Goal: Task Accomplishment & Management: Use online tool/utility

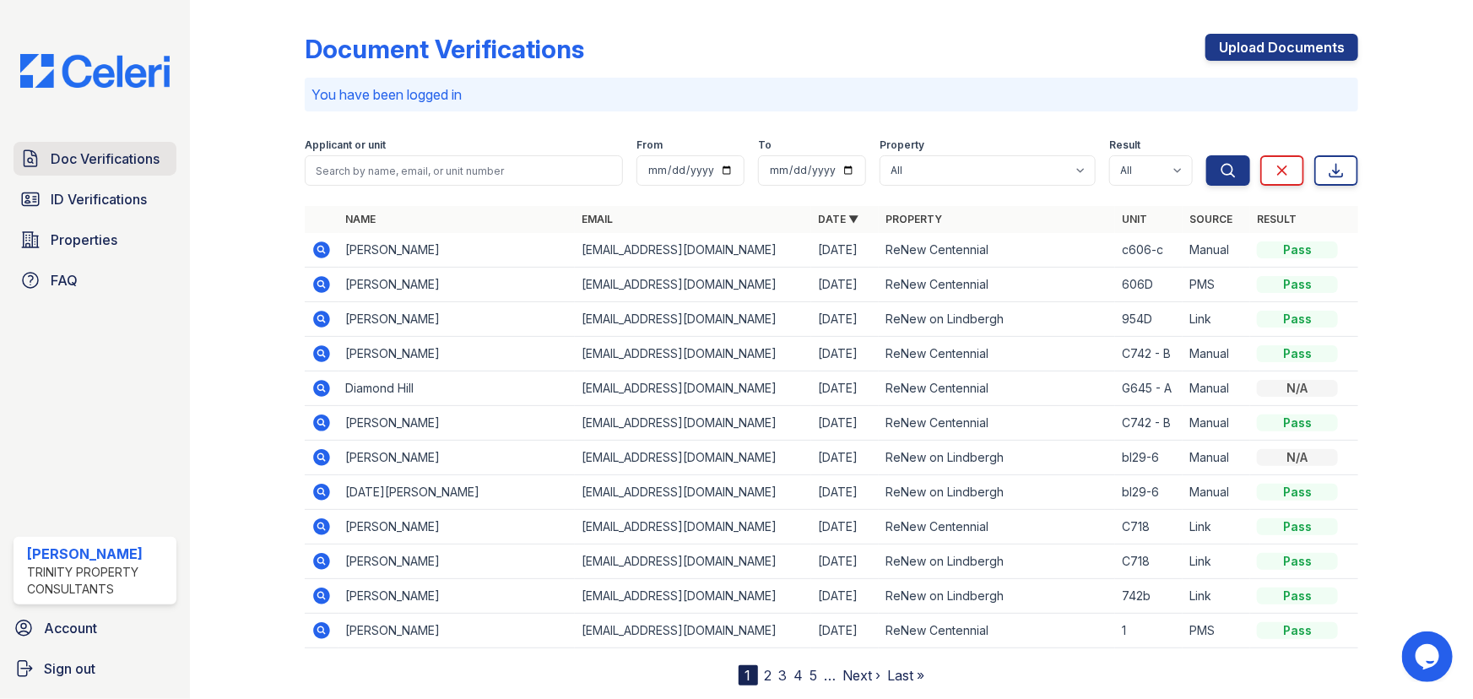
click at [97, 168] on span "Doc Verifications" at bounding box center [105, 159] width 109 height 20
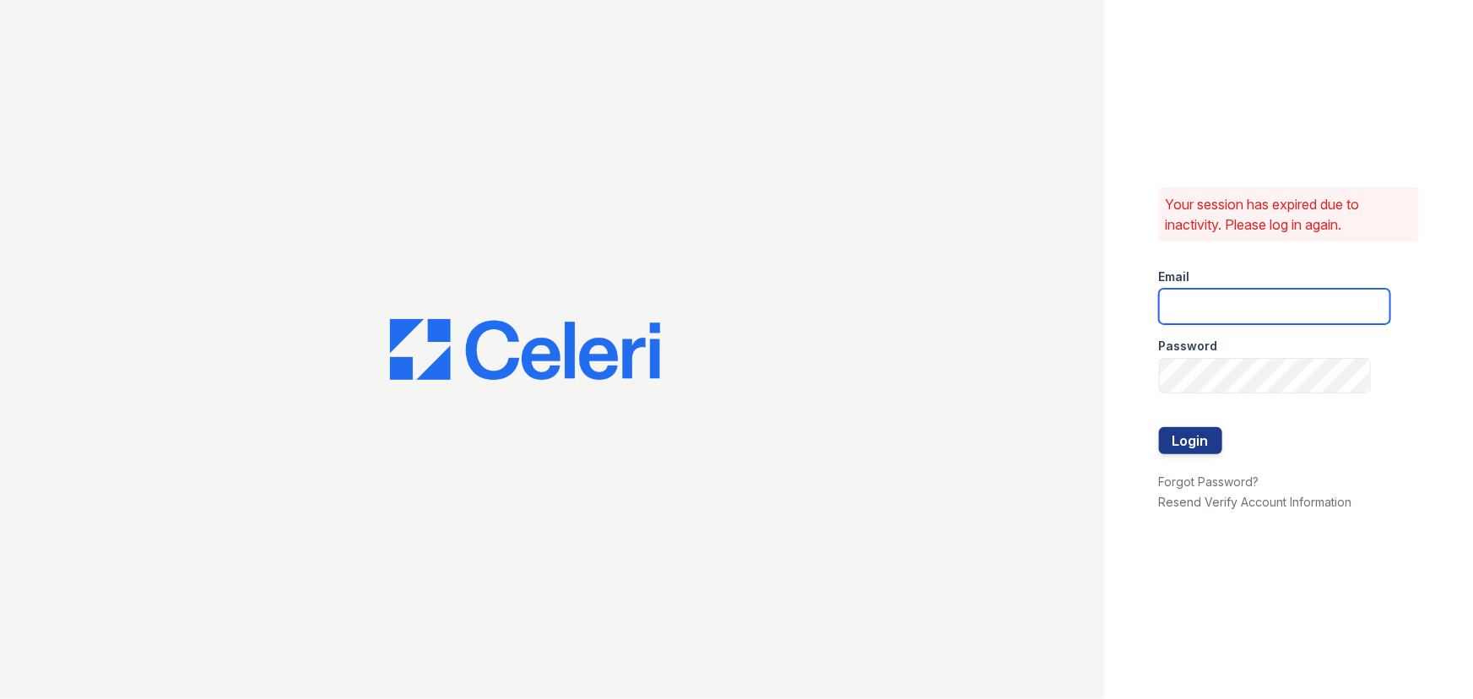
click at [1241, 312] on input "email" at bounding box center [1274, 306] width 231 height 35
click at [1233, 284] on div "Email" at bounding box center [1274, 272] width 231 height 34
click at [1234, 304] on input "email" at bounding box center [1274, 306] width 231 height 35
type input "aalexander@trinity-pm.com"
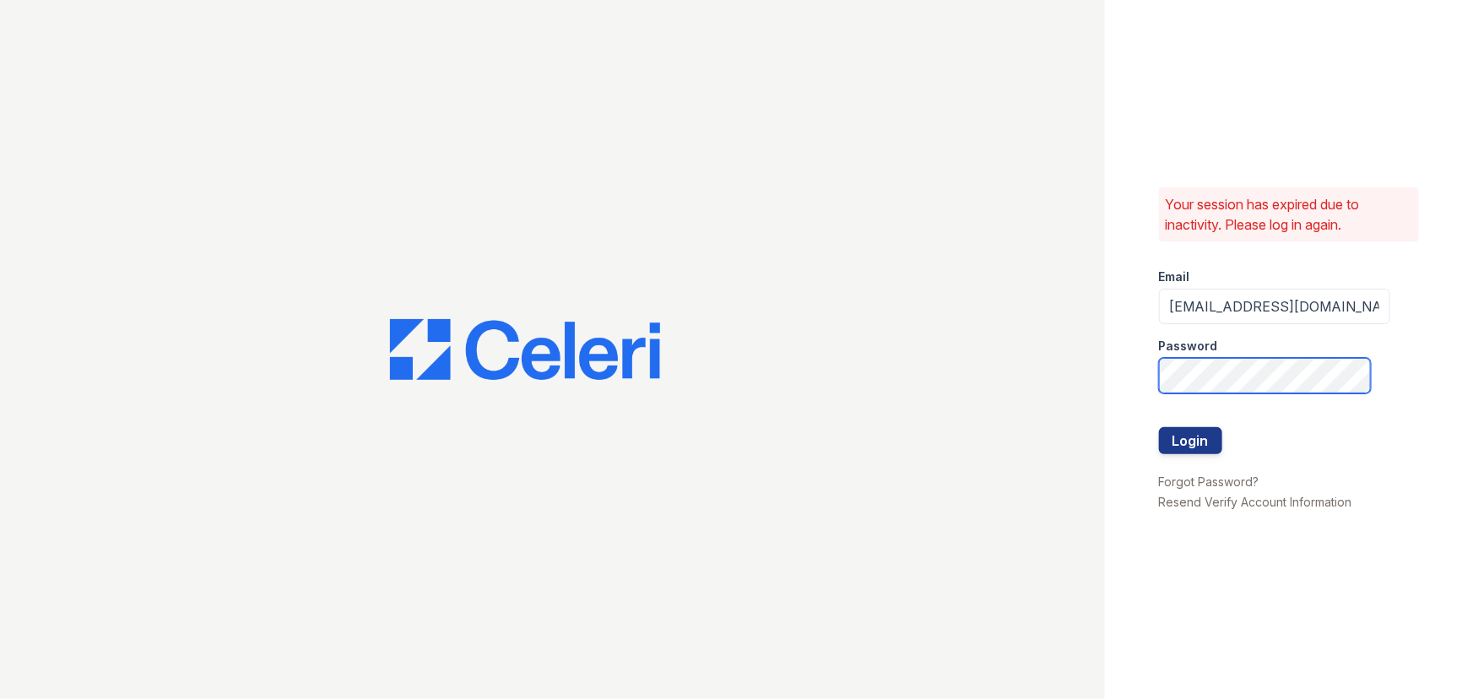
click at [1159, 427] on button "Login" at bounding box center [1190, 440] width 63 height 27
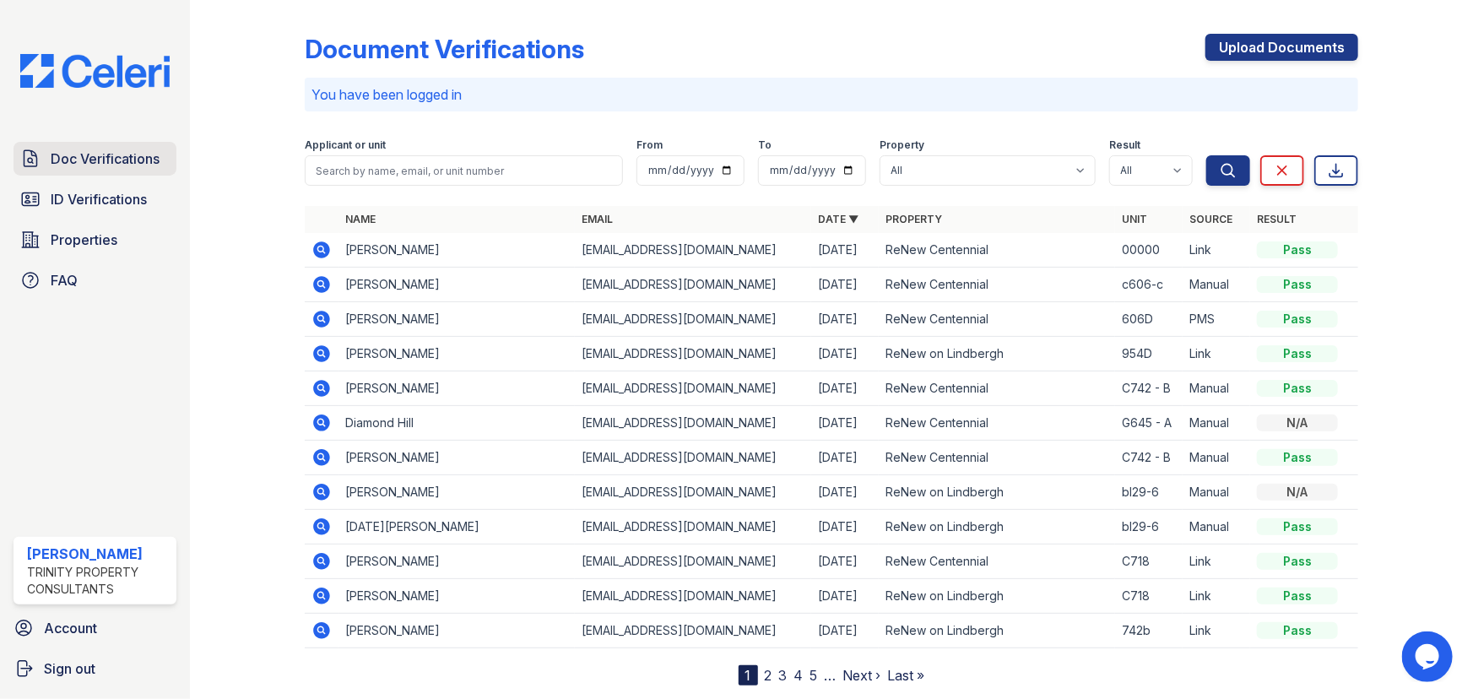
click at [89, 161] on span "Doc Verifications" at bounding box center [105, 159] width 109 height 20
